Goal: Entertainment & Leisure: Consume media (video, audio)

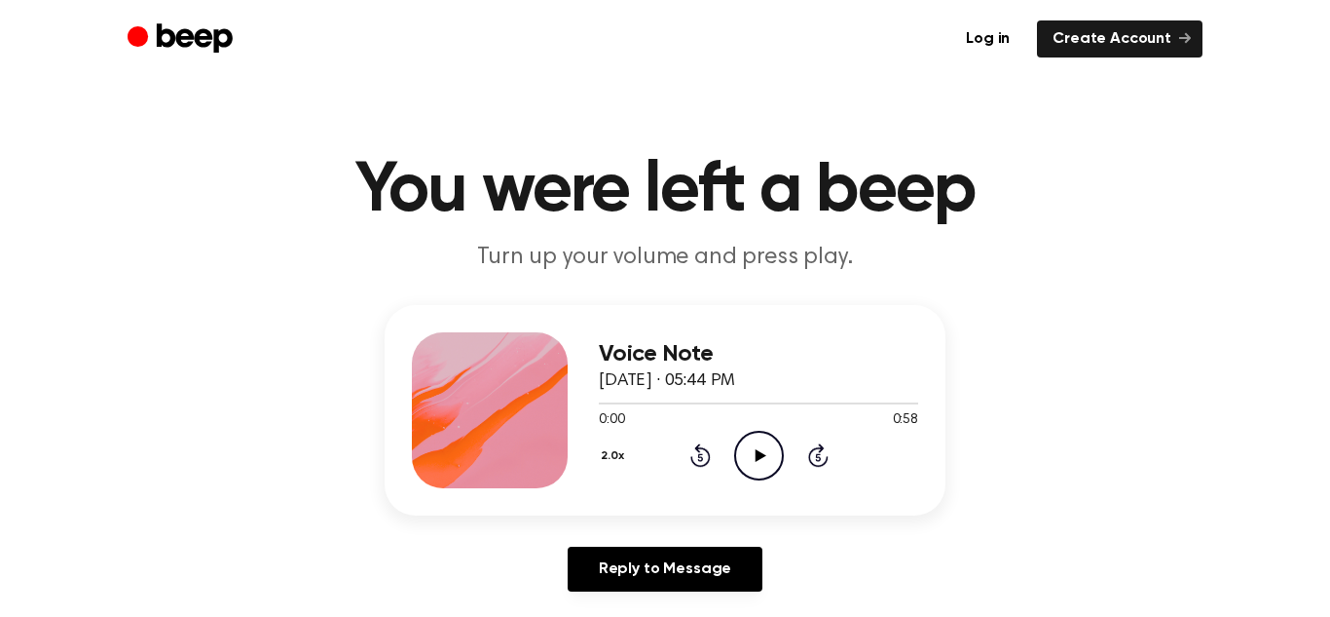
click at [764, 452] on icon "Play Audio" at bounding box center [759, 456] width 50 height 50
click at [611, 459] on button "2.0x" at bounding box center [615, 455] width 33 height 33
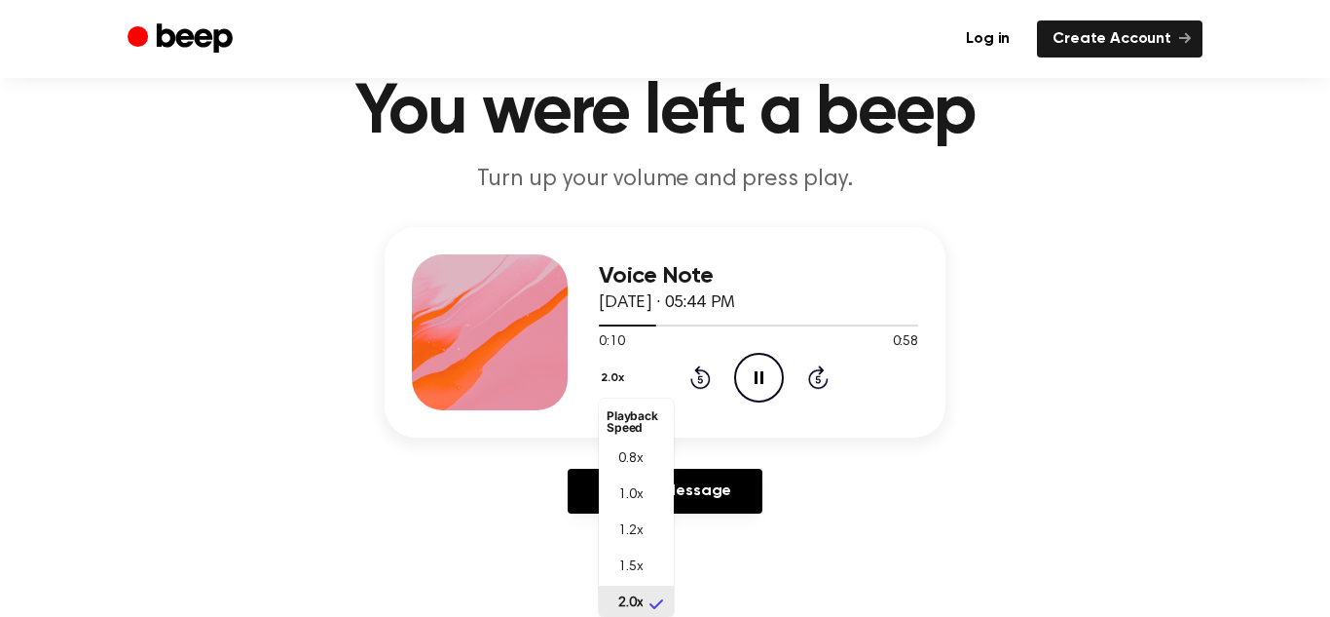
scroll to position [5, 0]
click at [648, 436] on li "0.8x" at bounding box center [636, 454] width 75 height 36
click at [703, 377] on icon "Rewind 5 seconds" at bounding box center [700, 376] width 21 height 25
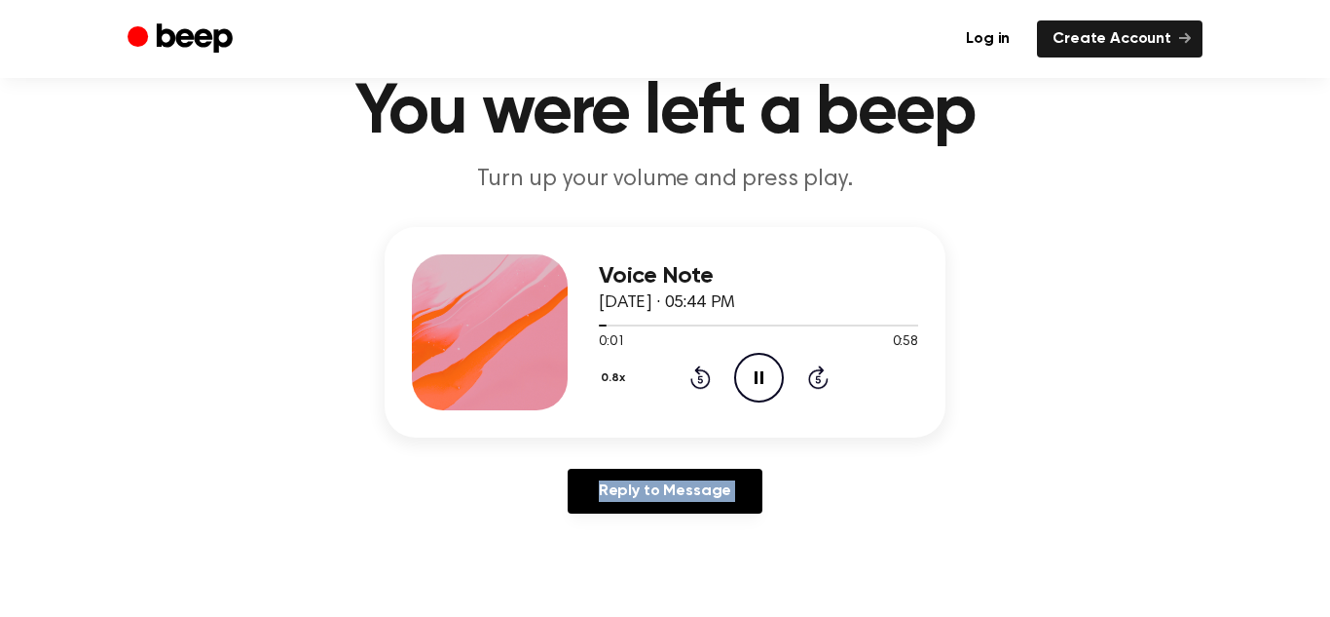
click at [703, 377] on icon "Rewind 5 seconds" at bounding box center [700, 376] width 21 height 25
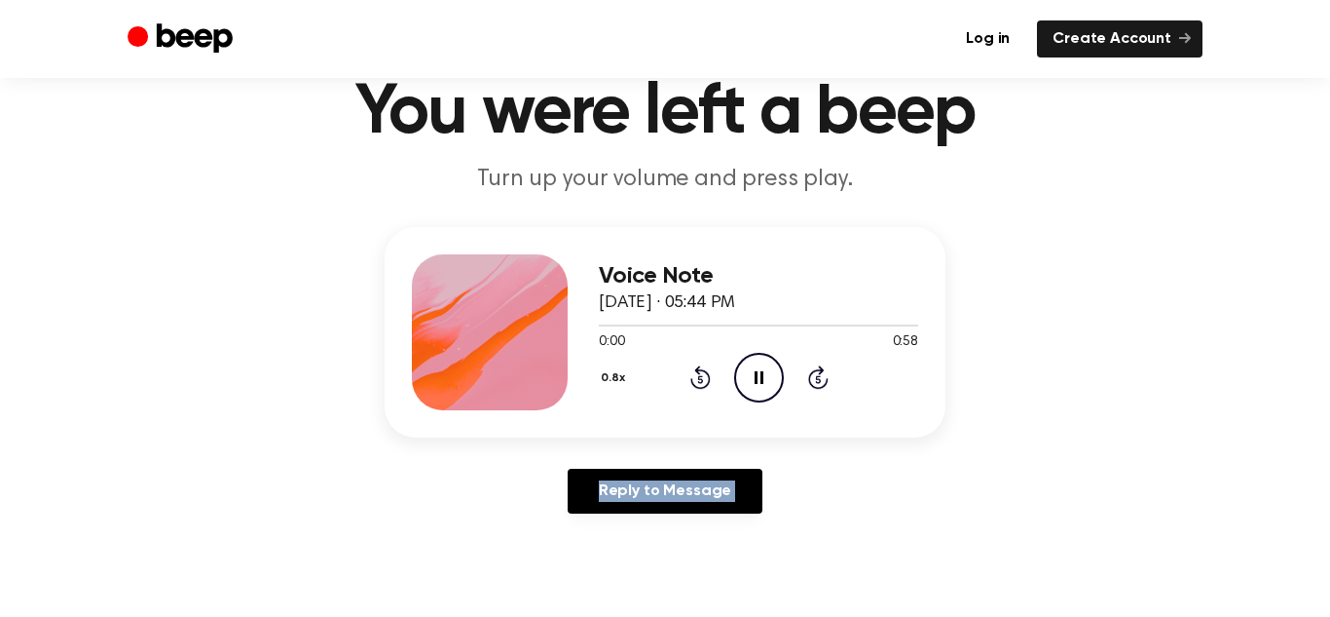
click at [703, 377] on icon "Rewind 5 seconds" at bounding box center [700, 376] width 21 height 25
click at [690, 376] on icon "Rewind 5 seconds" at bounding box center [700, 376] width 21 height 25
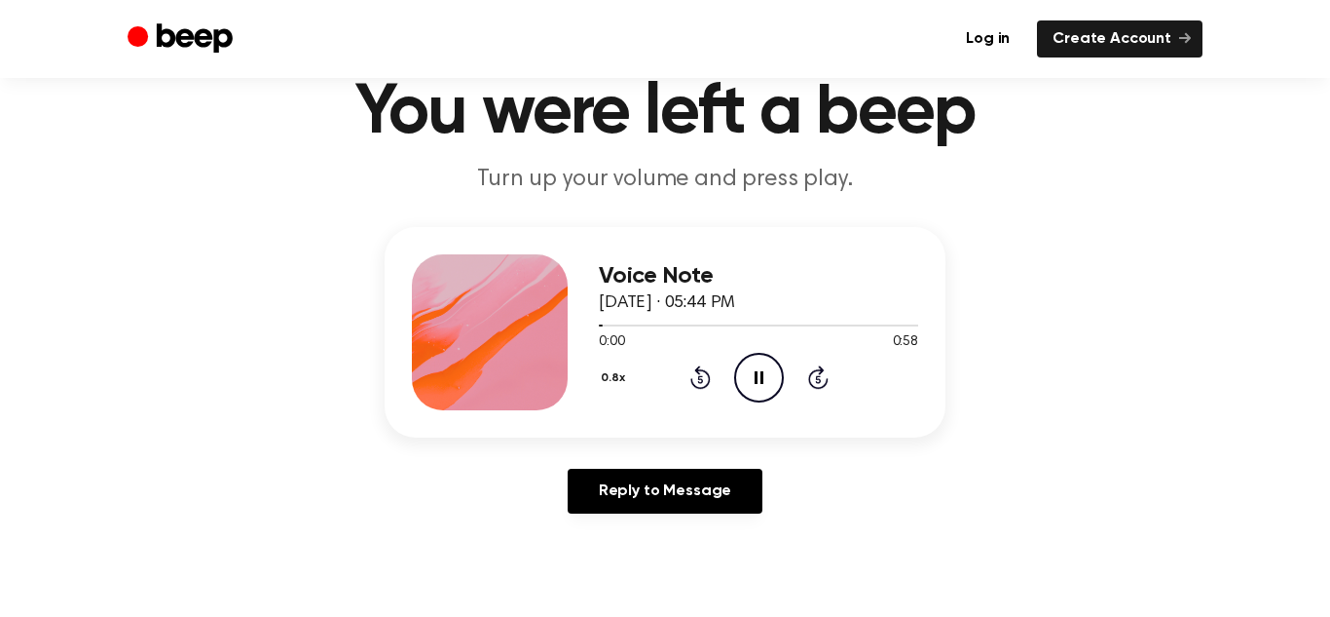
click at [690, 376] on icon "Rewind 5 seconds" at bounding box center [700, 376] width 21 height 25
click at [603, 378] on button "0.8x" at bounding box center [616, 377] width 34 height 33
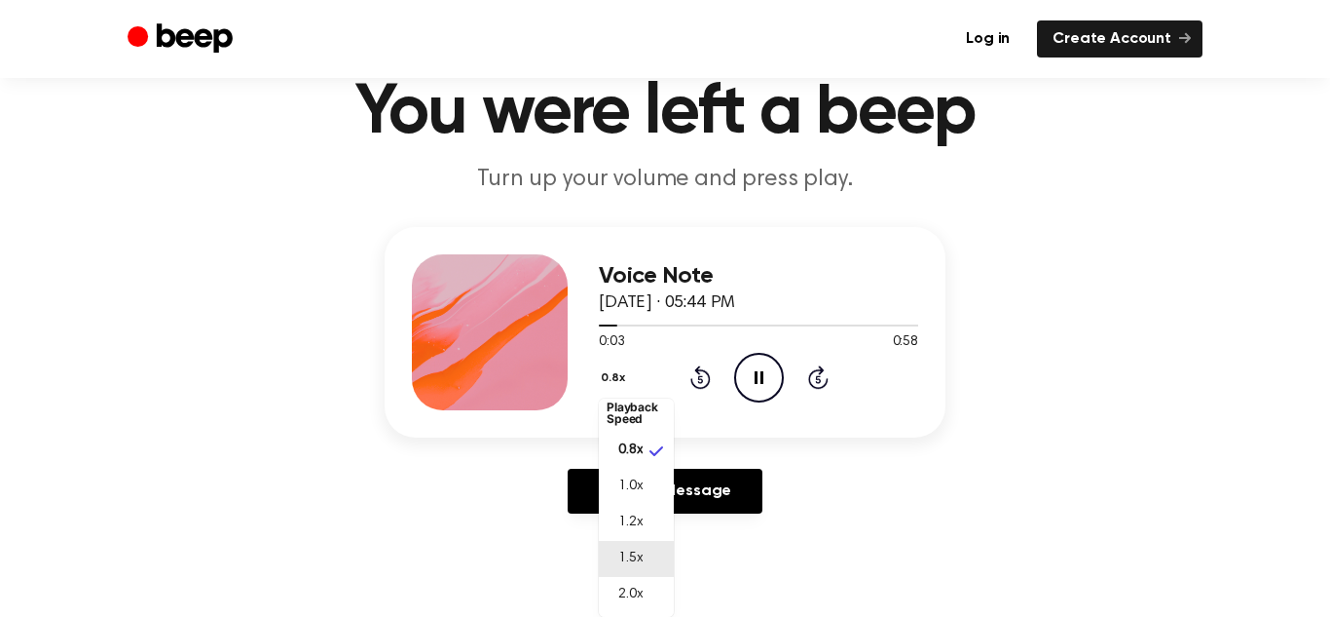
click at [637, 548] on span "1.5x" at bounding box center [630, 558] width 24 height 20
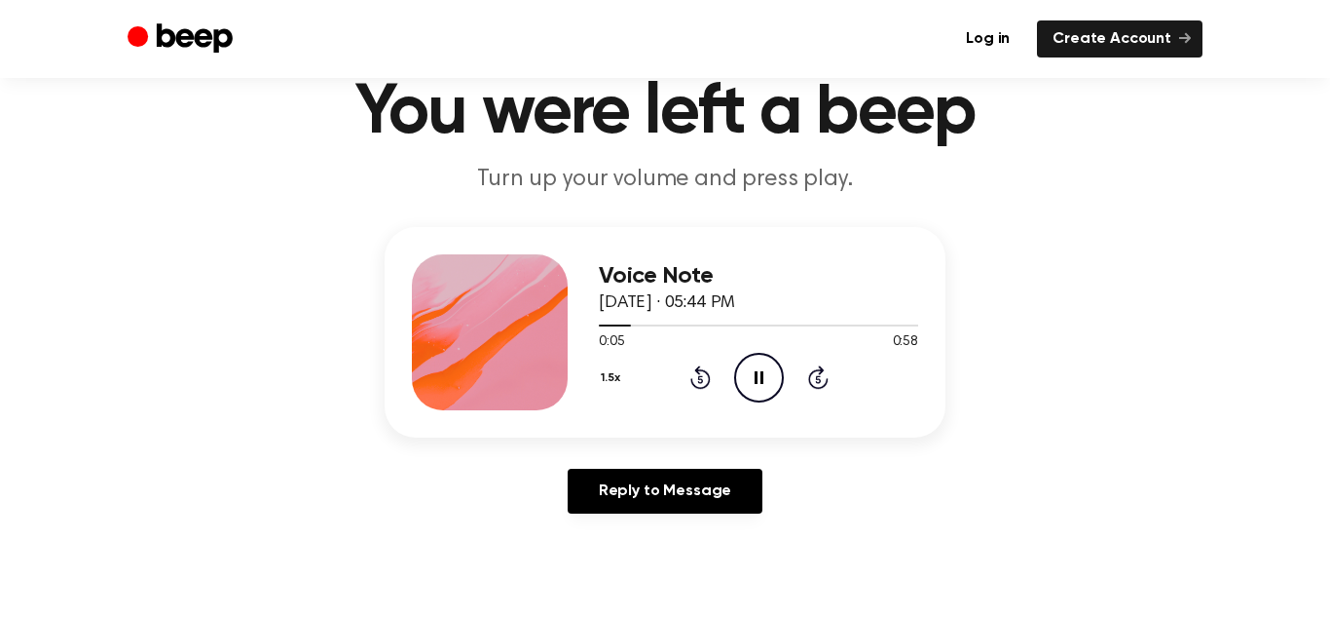
click at [699, 385] on icon "Rewind 5 seconds" at bounding box center [700, 376] width 21 height 25
click at [614, 377] on button "1.5x" at bounding box center [613, 377] width 29 height 33
click at [644, 488] on li "1.0x" at bounding box center [636, 495] width 75 height 36
click at [615, 377] on button "1.0x" at bounding box center [614, 377] width 30 height 33
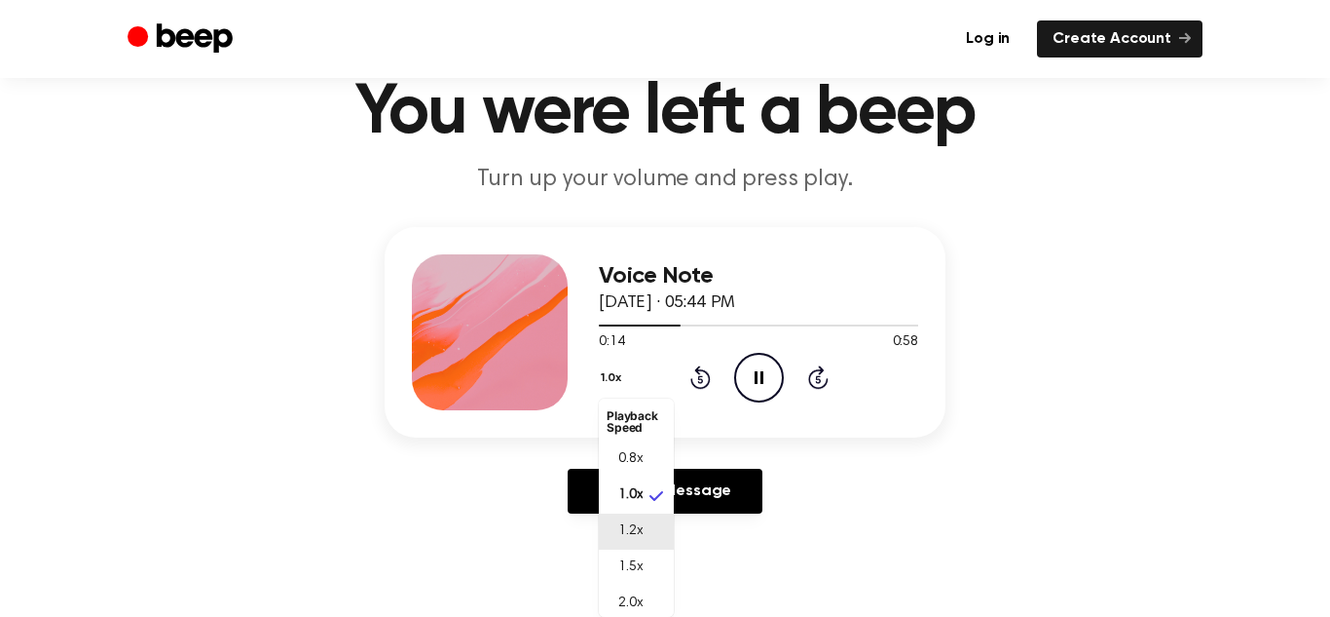
click at [628, 523] on span "1.2x" at bounding box center [630, 531] width 24 height 20
click at [622, 387] on button "1.2x" at bounding box center [613, 377] width 29 height 33
click at [613, 379] on button "1.2x" at bounding box center [613, 377] width 29 height 33
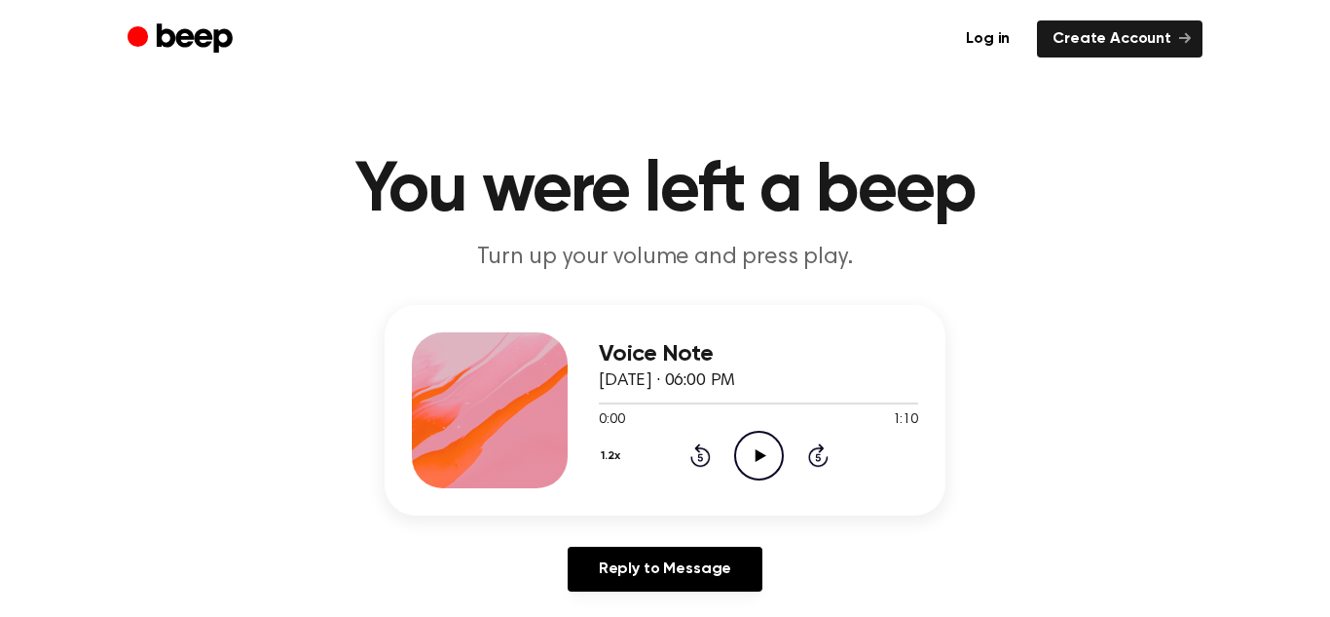
click at [770, 460] on icon "Play Audio" at bounding box center [759, 456] width 50 height 50
click at [695, 464] on icon at bounding box center [701, 454] width 20 height 23
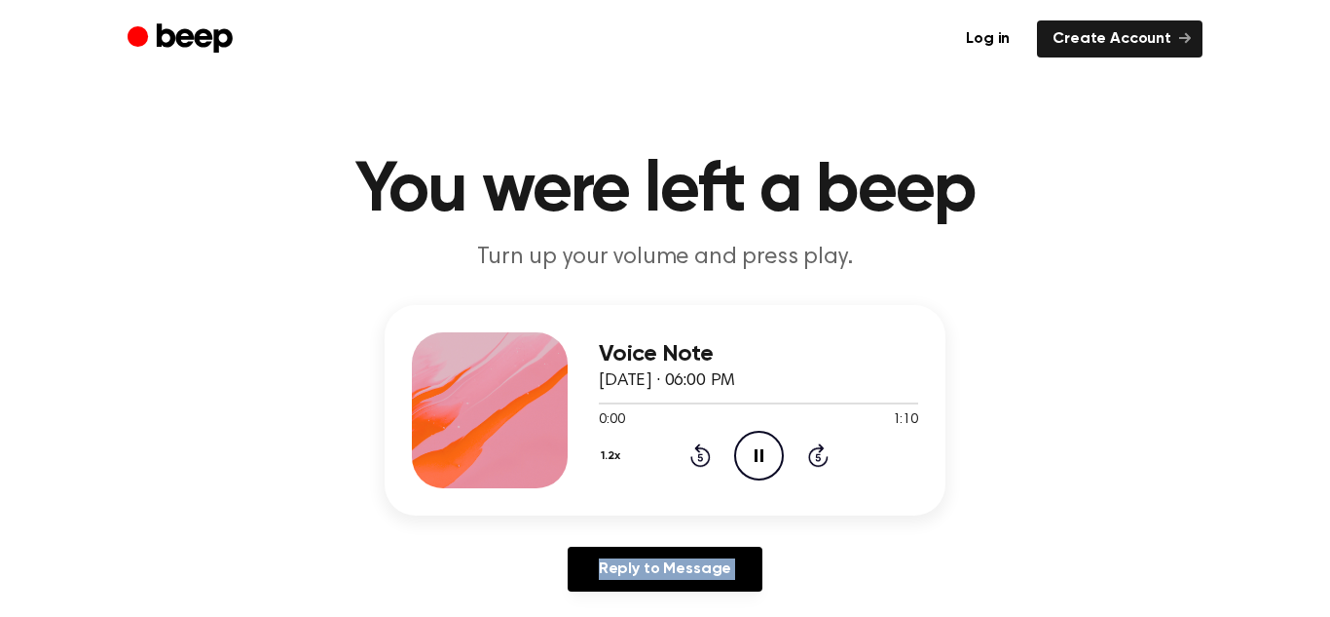
click at [695, 464] on icon at bounding box center [701, 454] width 20 height 23
click at [744, 467] on icon "Pause Audio" at bounding box center [759, 456] width 50 height 50
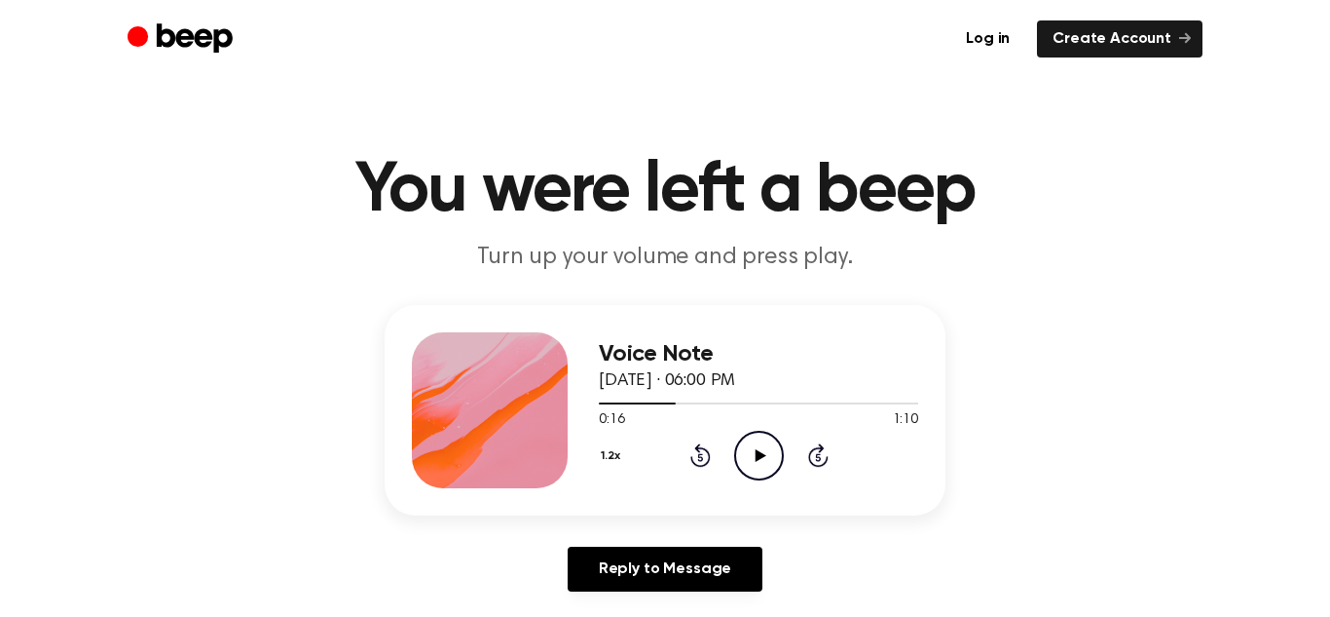
click at [697, 449] on icon at bounding box center [701, 454] width 20 height 23
click at [613, 462] on button "1.2x" at bounding box center [613, 455] width 29 height 33
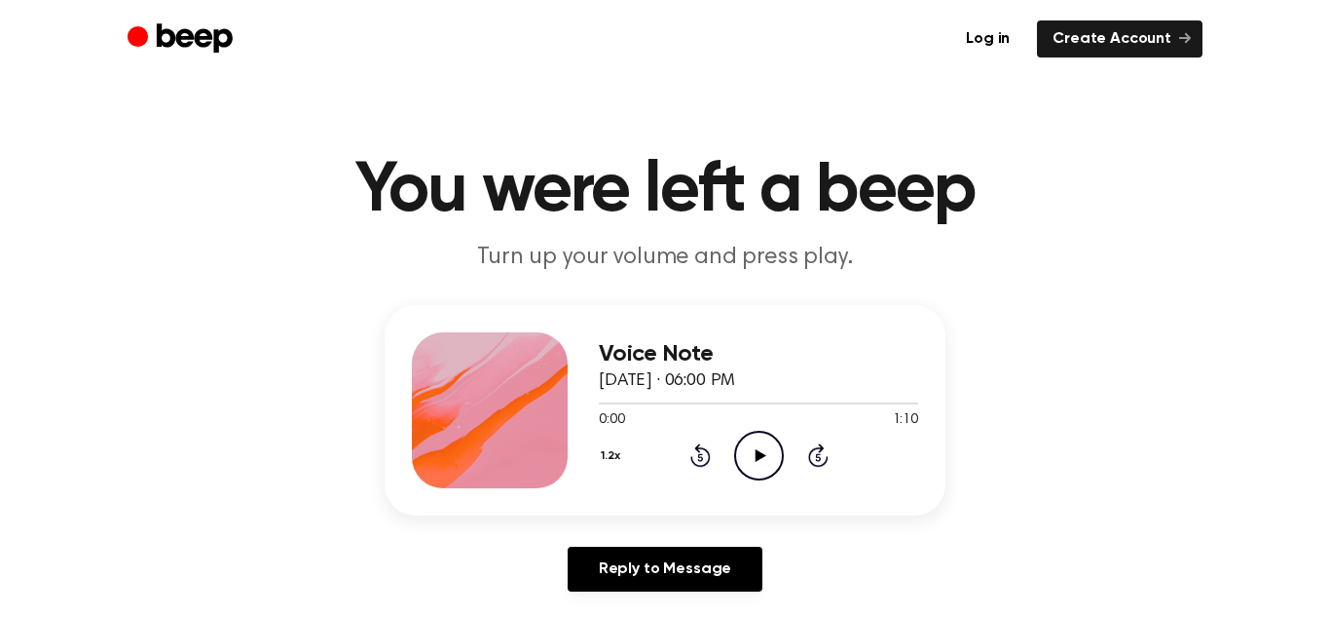
scroll to position [11, 0]
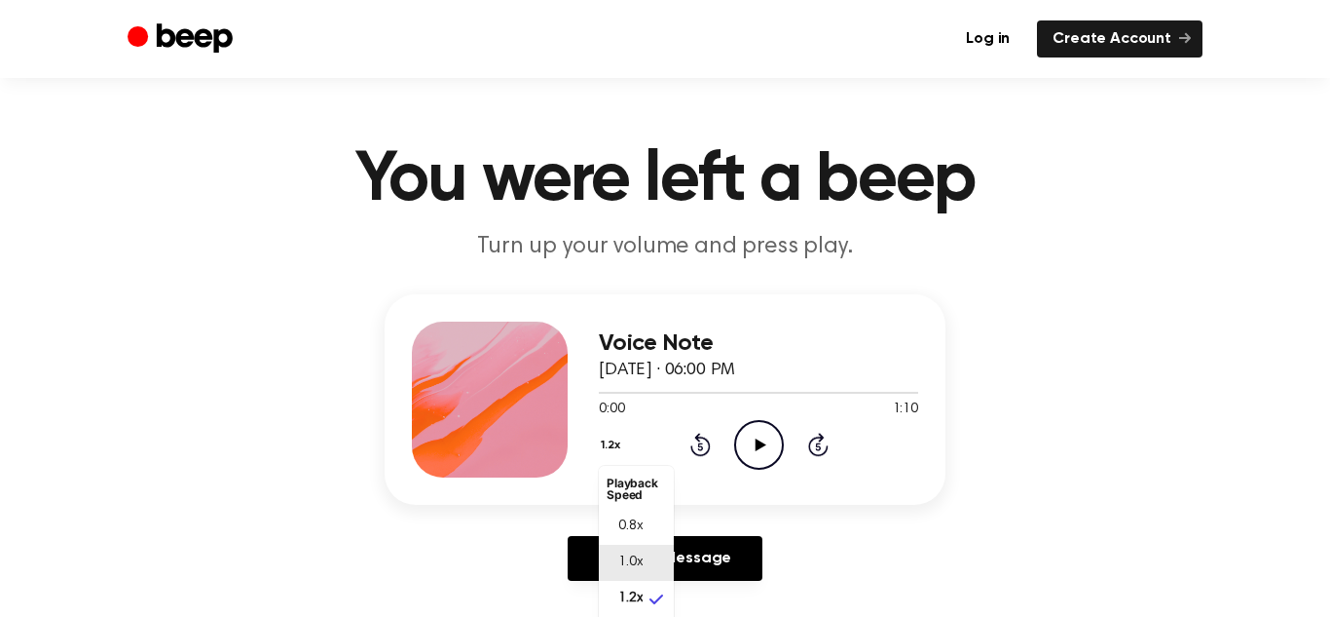
click at [625, 557] on span "1.0x" at bounding box center [630, 562] width 24 height 20
click at [761, 446] on icon at bounding box center [760, 444] width 11 height 13
click at [742, 431] on icon "Pause Audio" at bounding box center [759, 445] width 50 height 50
click at [686, 438] on div "1.0x Rewind 5 seconds Play Audio Skip 5 seconds" at bounding box center [758, 445] width 319 height 50
click at [691, 440] on icon "Rewind 5 seconds" at bounding box center [700, 443] width 21 height 25
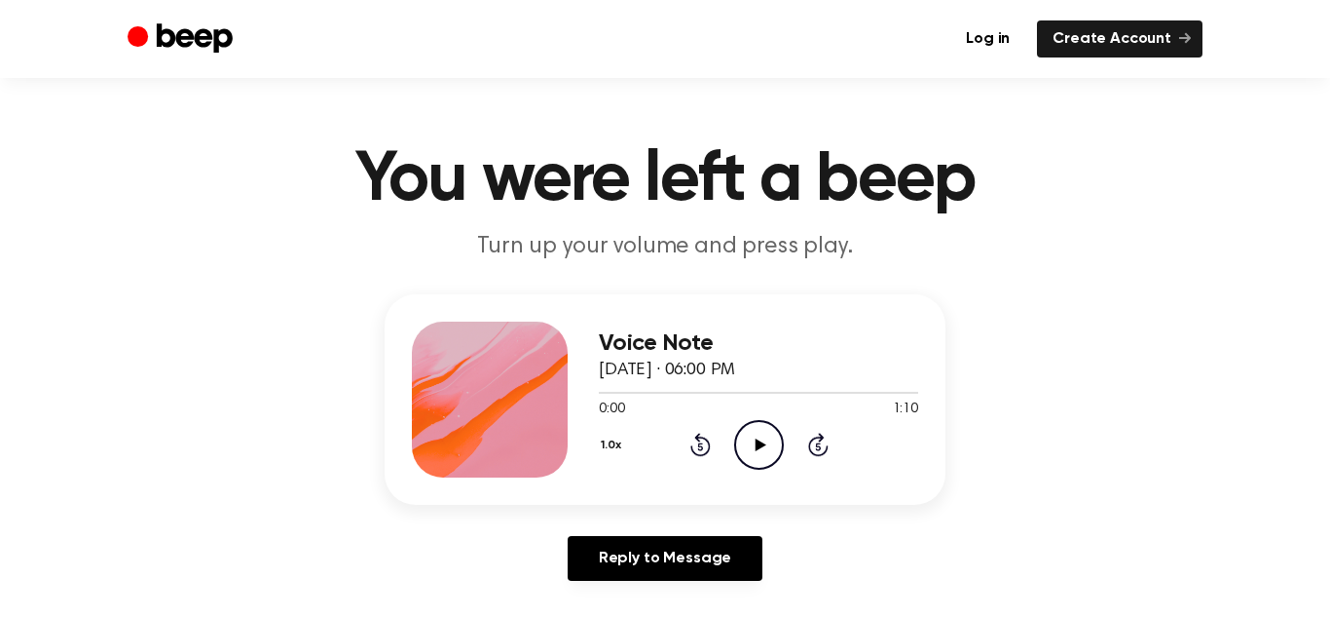
click at [691, 440] on icon "Rewind 5 seconds" at bounding box center [700, 443] width 21 height 25
click at [955, 504] on div "Voice Note August 24, 2025 · 06:00 PM 0:00 1:10 Your browser does not support t…" at bounding box center [665, 445] width 1284 height 302
click at [729, 426] on div "1.0x Rewind 5 seconds Play Audio Skip 5 seconds" at bounding box center [758, 445] width 319 height 50
click at [748, 439] on icon "Play Audio" at bounding box center [759, 445] width 50 height 50
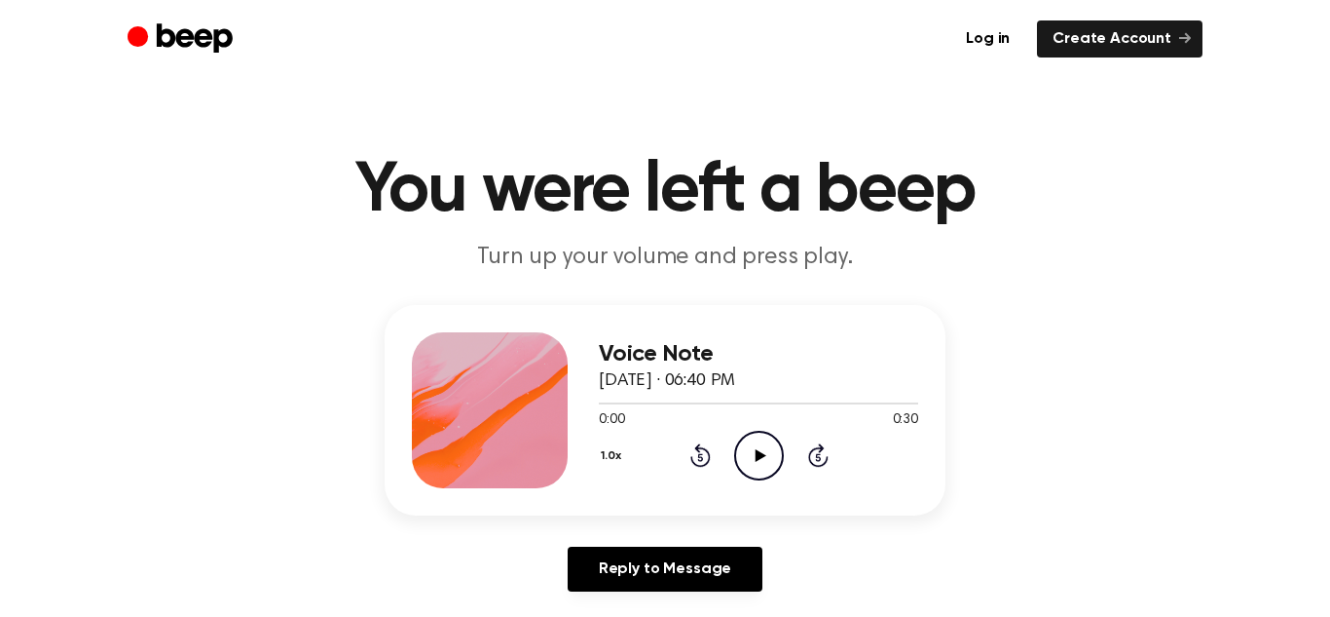
click at [750, 475] on icon "Play Audio" at bounding box center [759, 456] width 50 height 50
click at [699, 466] on icon at bounding box center [701, 454] width 20 height 23
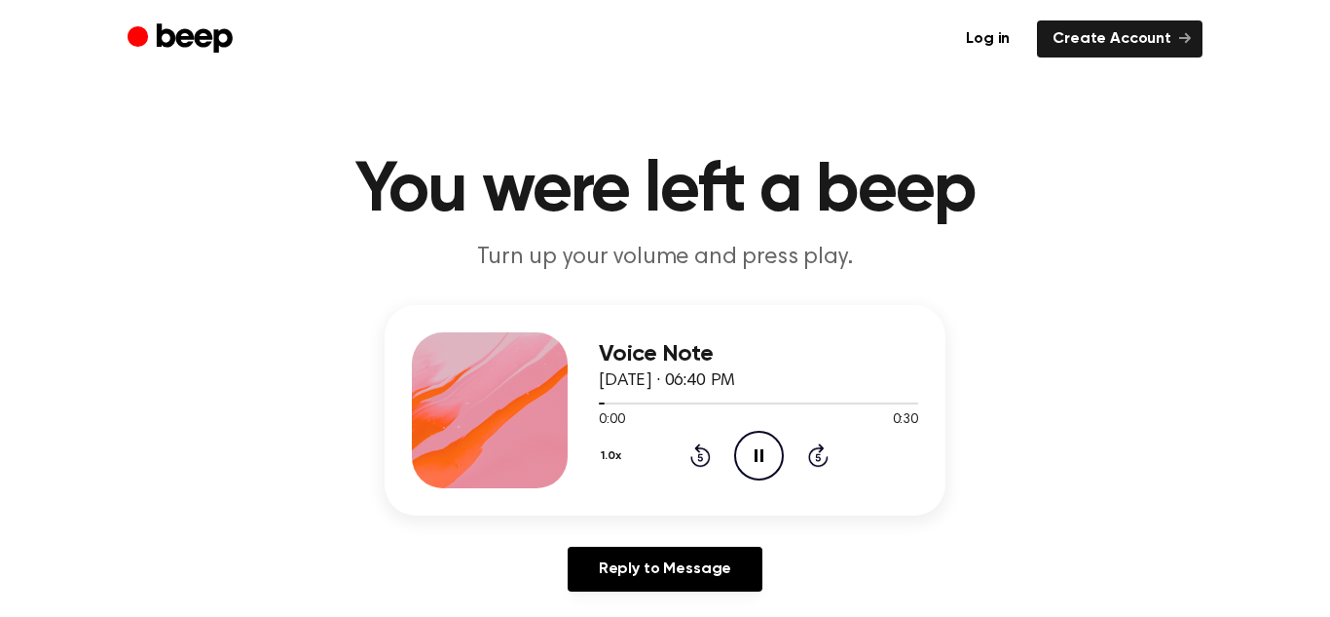
click at [819, 463] on icon "Skip 5 seconds" at bounding box center [817, 454] width 21 height 25
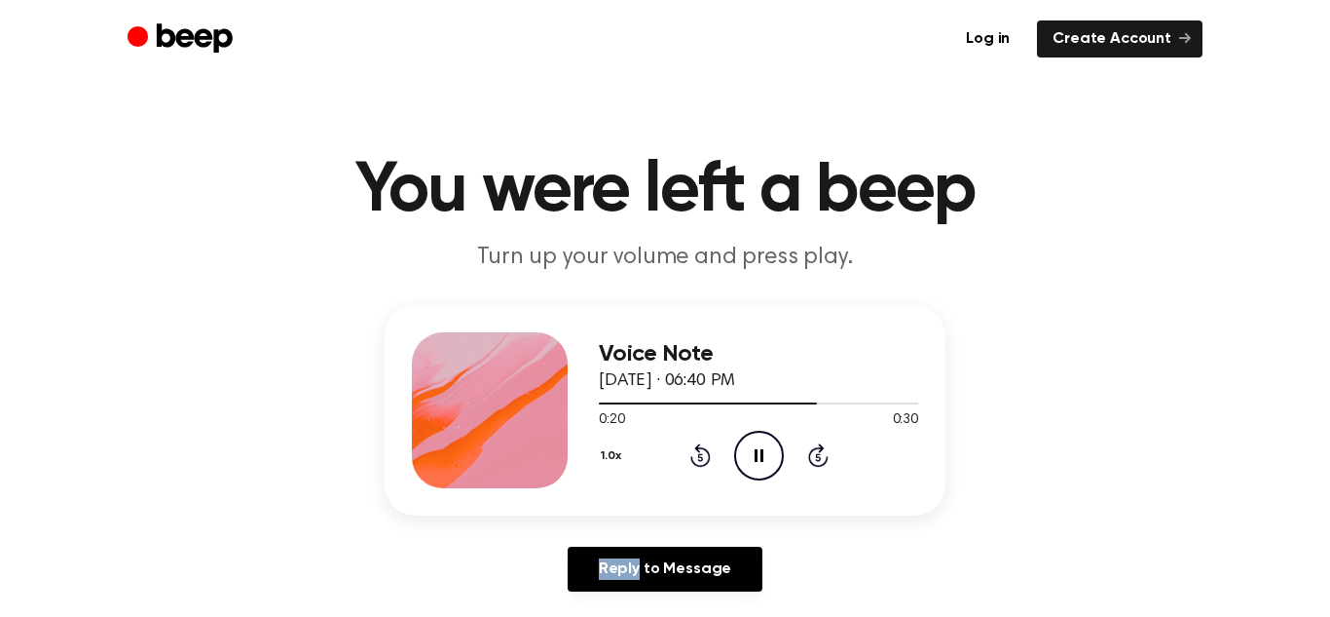
click at [819, 463] on icon "Skip 5 seconds" at bounding box center [817, 454] width 21 height 25
click at [703, 453] on icon "Rewind 5 seconds" at bounding box center [700, 454] width 21 height 25
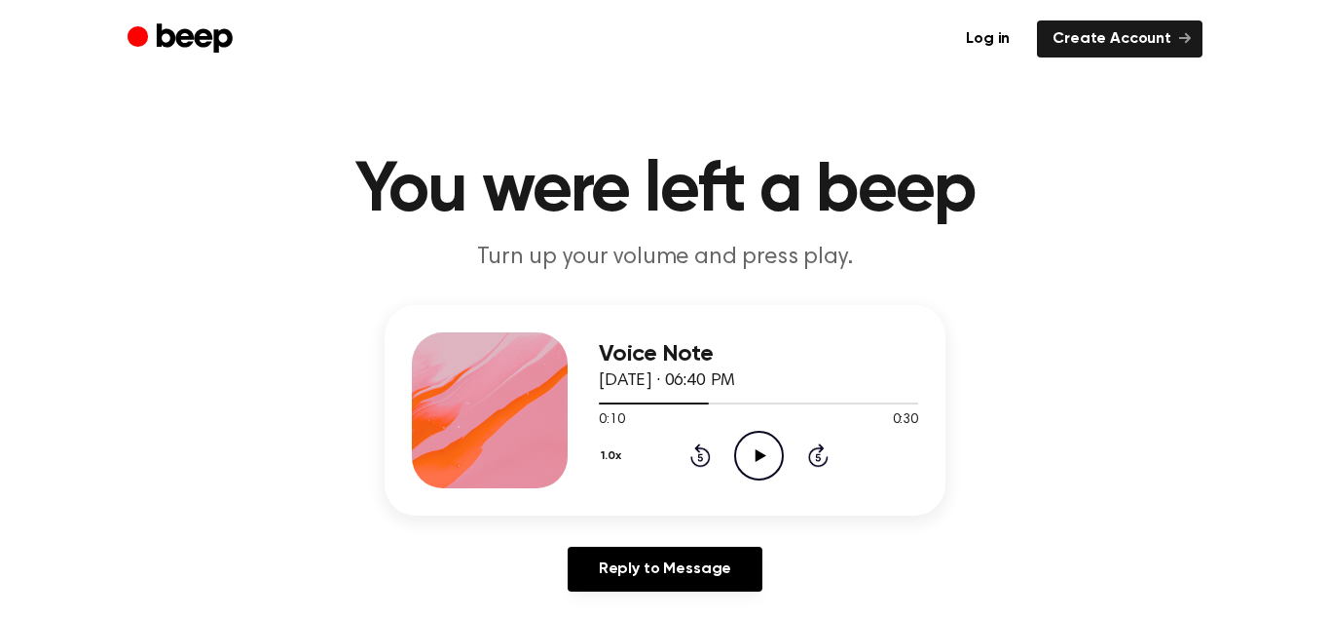
click at [703, 453] on icon "Rewind 5 seconds" at bounding box center [700, 454] width 21 height 25
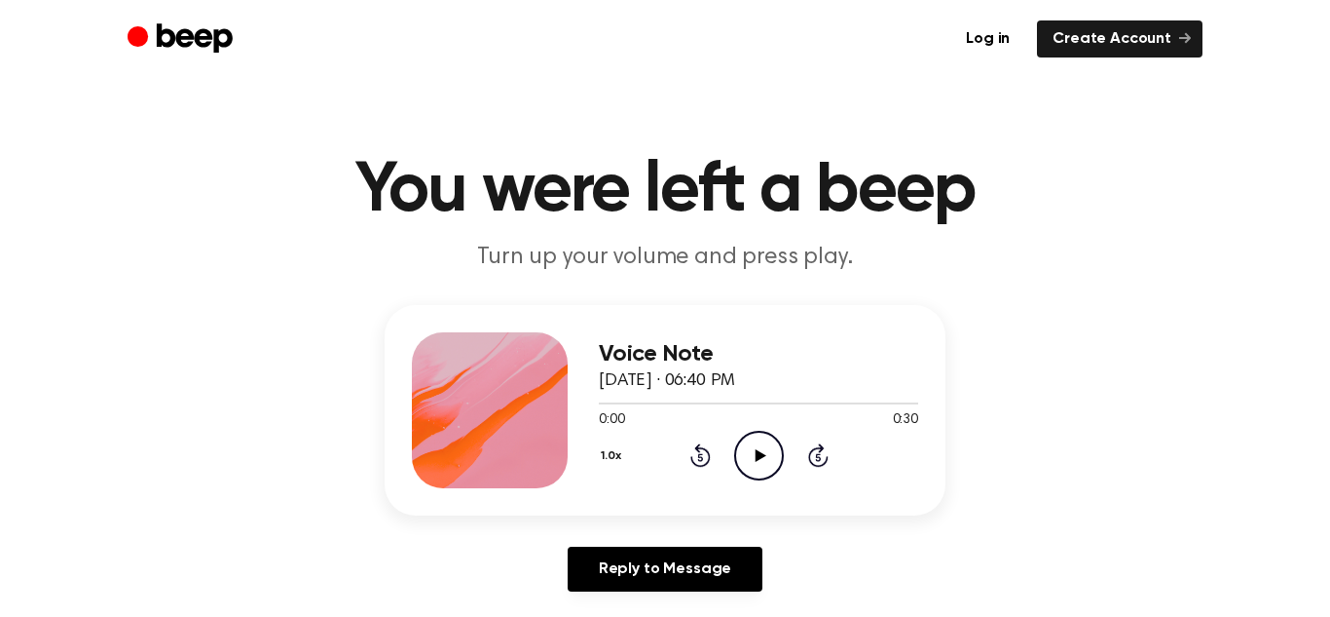
click at [761, 468] on icon "Play Audio" at bounding box center [759, 456] width 50 height 50
click at [690, 451] on icon "Rewind 5 seconds" at bounding box center [700, 454] width 21 height 25
click at [821, 525] on div "Voice Note August 24, 2025 · 06:40 PM 0:01 0:30 Your browser does not support t…" at bounding box center [665, 456] width 1284 height 302
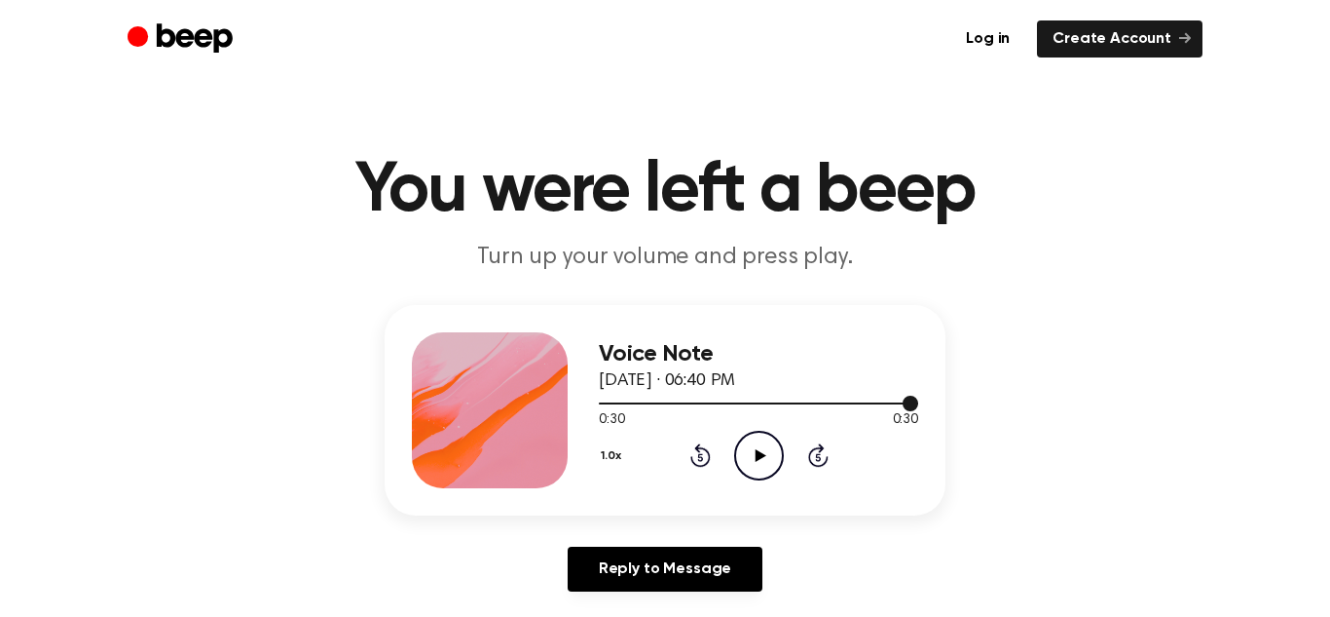
click at [693, 406] on div at bounding box center [758, 402] width 319 height 16
click at [662, 406] on div at bounding box center [758, 402] width 319 height 16
click at [743, 448] on icon "Play Audio" at bounding box center [759, 456] width 50 height 50
click at [613, 406] on div at bounding box center [758, 402] width 319 height 16
